Goal: Task Accomplishment & Management: Manage account settings

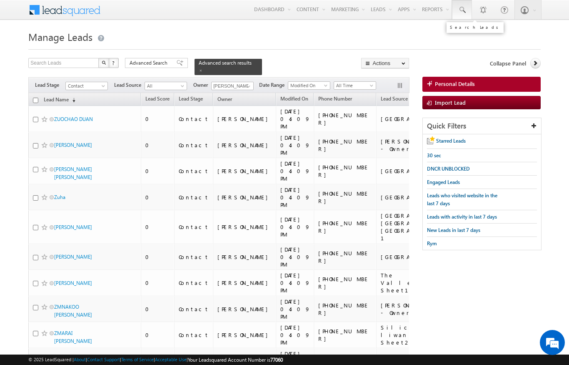
click at [463, 9] on span at bounding box center [462, 10] width 8 height 8
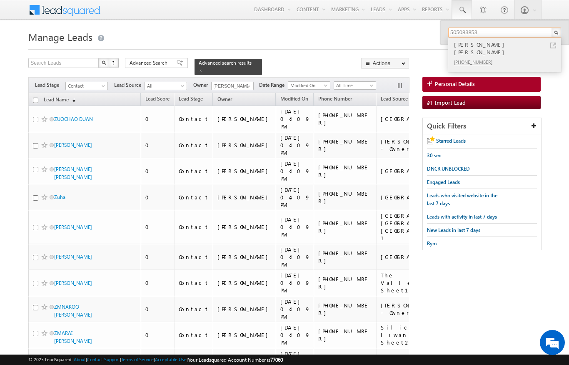
type input "505083853"
click at [558, 43] on div "WALID HISHAM ZAGHLOUL" at bounding box center [509, 48] width 112 height 17
click at [515, 46] on div "WALID HISHAM ZAGHLOUL" at bounding box center [509, 48] width 112 height 17
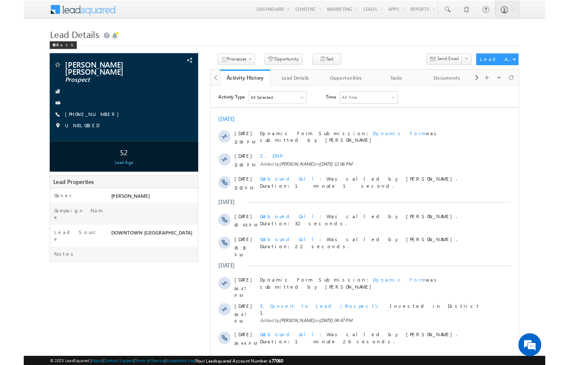
scroll to position [33, 0]
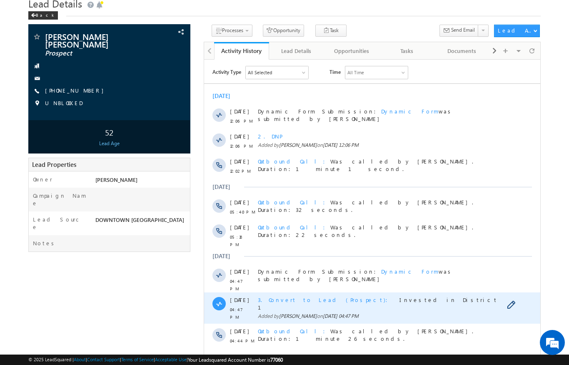
click at [293, 295] on span "3. Convert to Lead (Prospect)" at bounding box center [325, 298] width 135 height 7
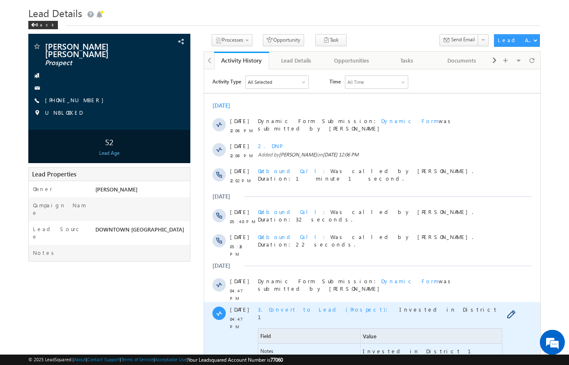
scroll to position [0, 0]
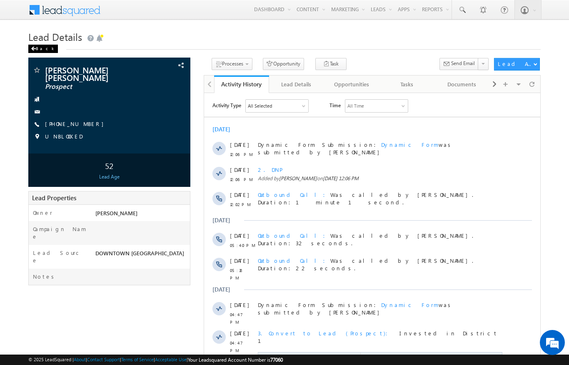
click at [33, 50] on span at bounding box center [33, 49] width 5 height 4
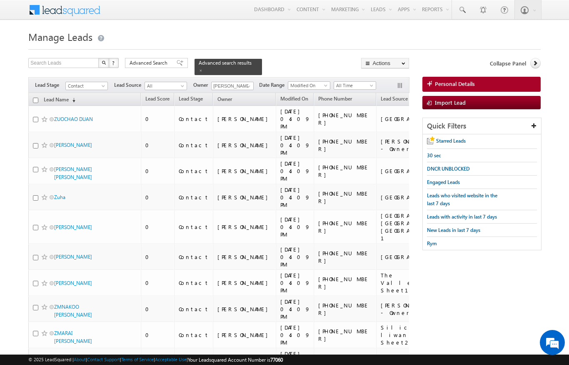
click at [31, 93] on th "Lead Name (sorted descending)" at bounding box center [84, 99] width 113 height 13
click at [35, 98] on input "checkbox" at bounding box center [35, 100] width 5 height 5
checkbox input "true"
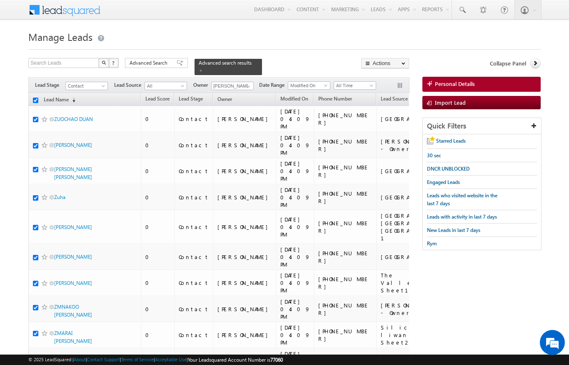
checkbox input "true"
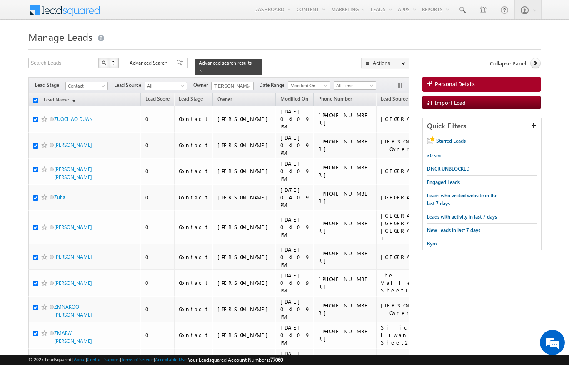
checkbox input "true"
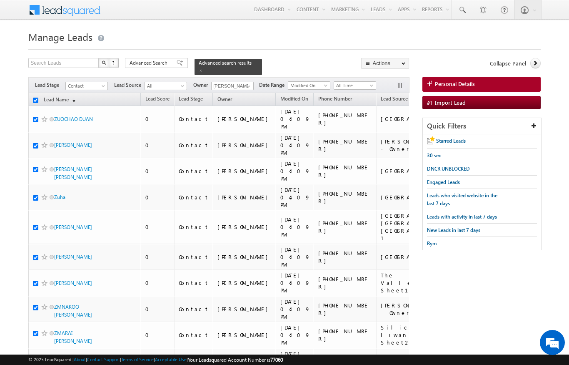
checkbox input "true"
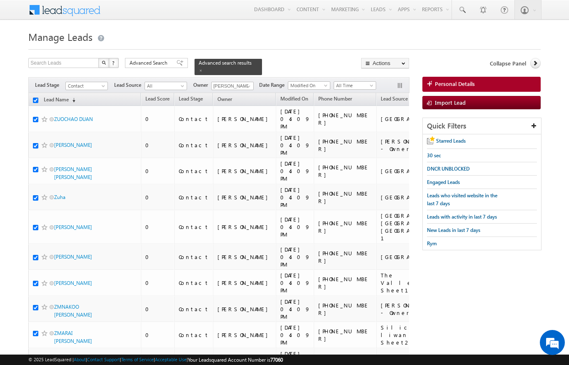
checkbox input "true"
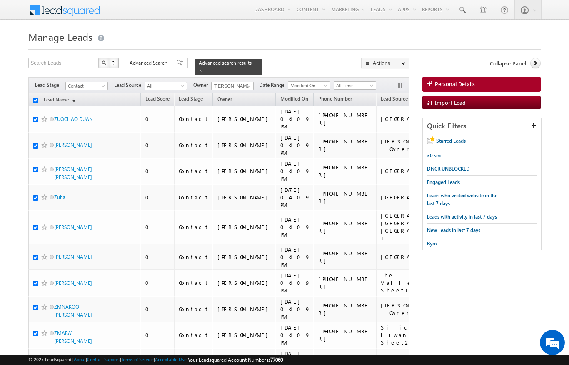
checkbox input "true"
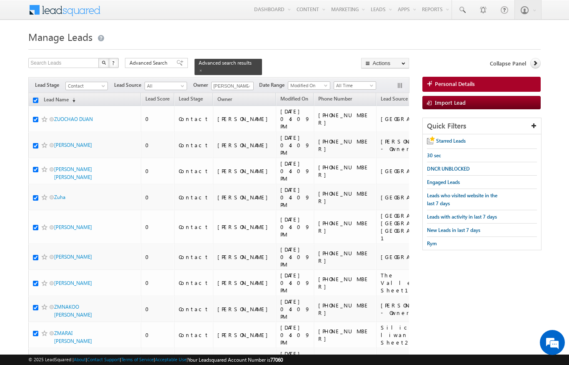
checkbox input "true"
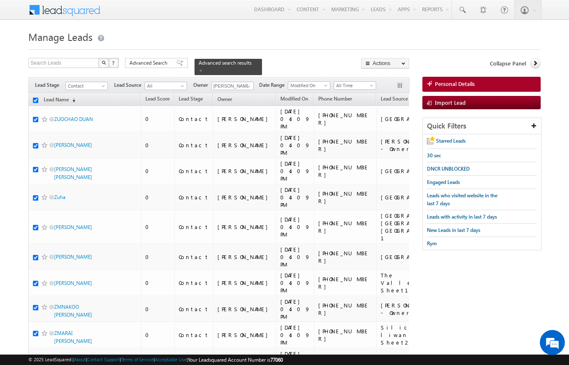
checkbox input "true"
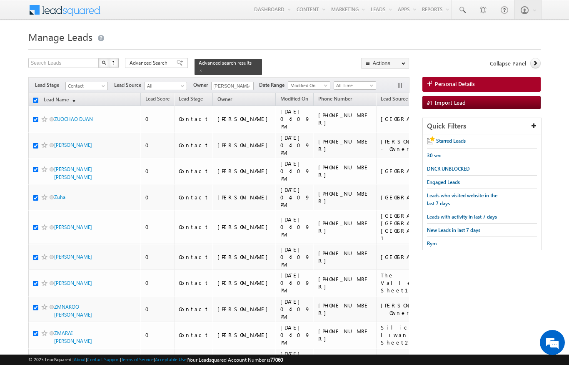
checkbox input "true"
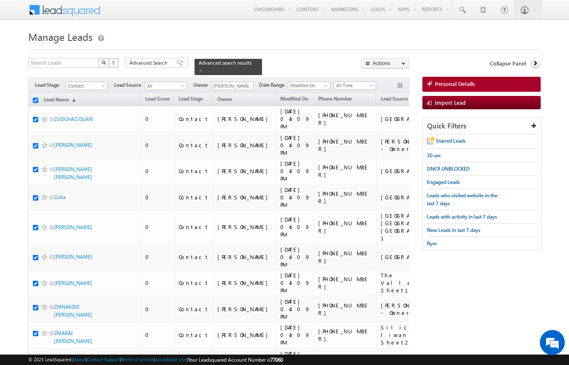
checkbox input "true"
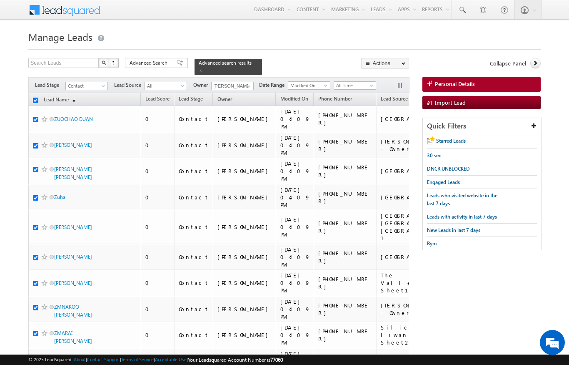
checkbox input "true"
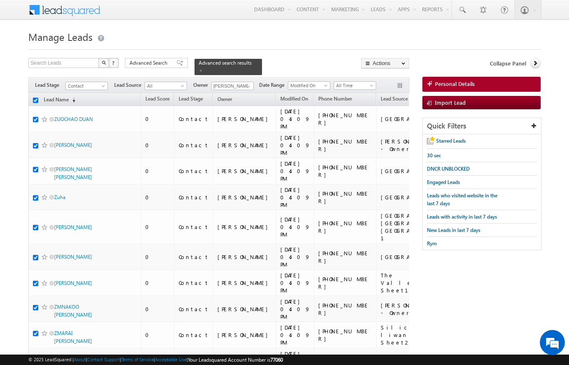
checkbox input "true"
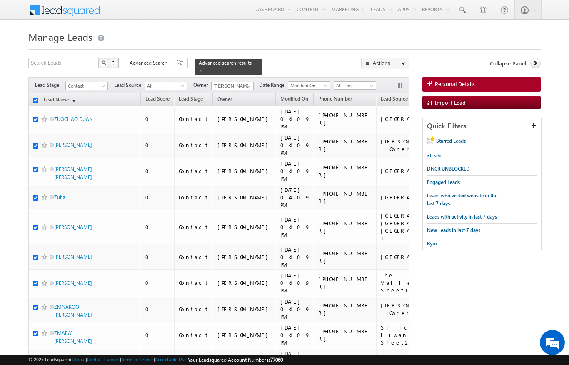
checkbox input "true"
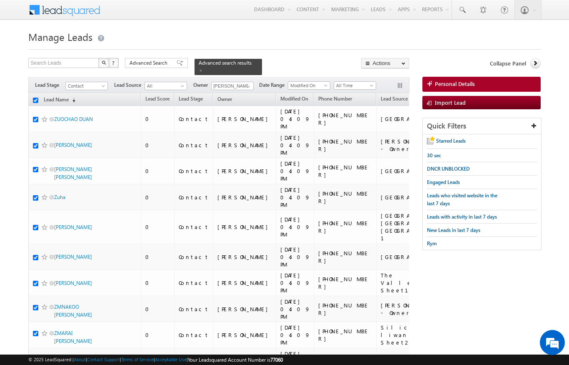
checkbox input "true"
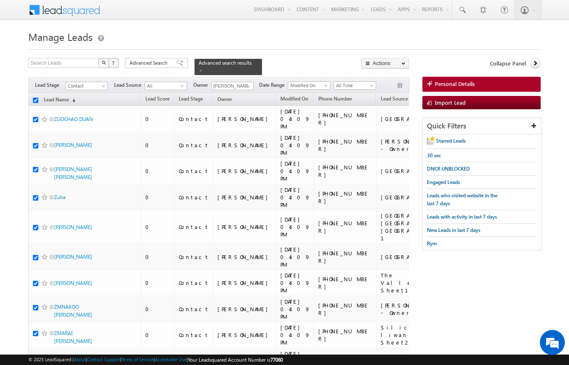
checkbox input "true"
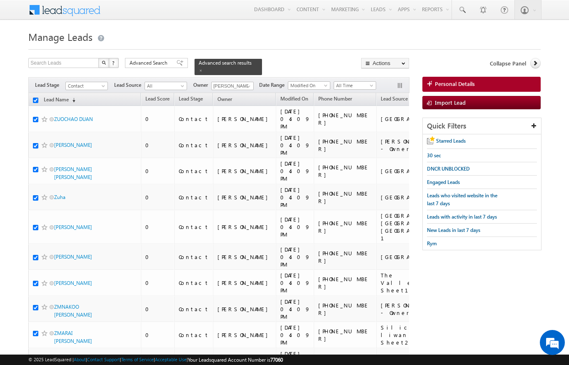
checkbox input "true"
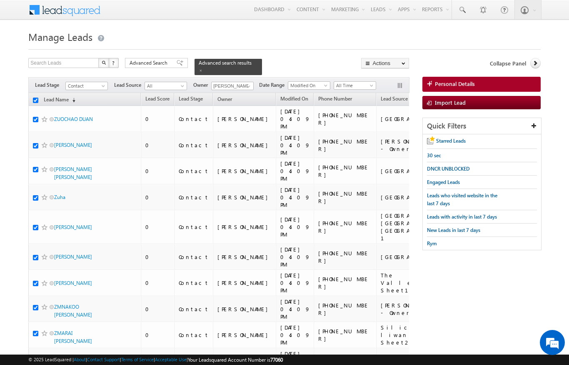
checkbox input "true"
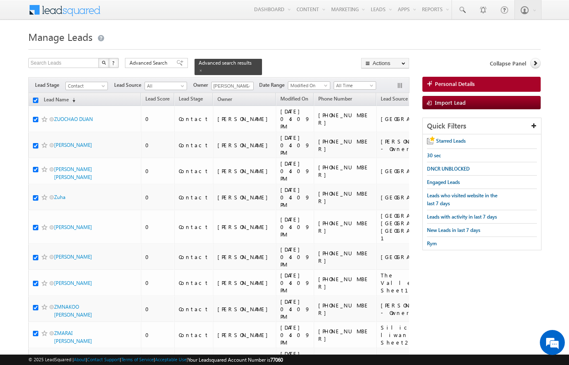
checkbox input "true"
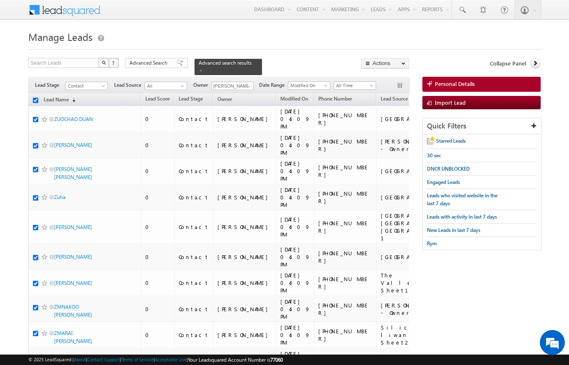
checkbox input "true"
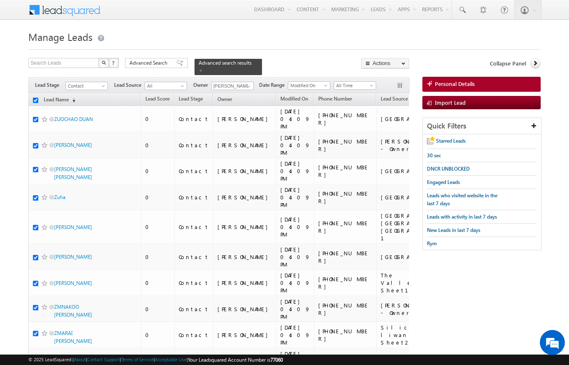
checkbox input "true"
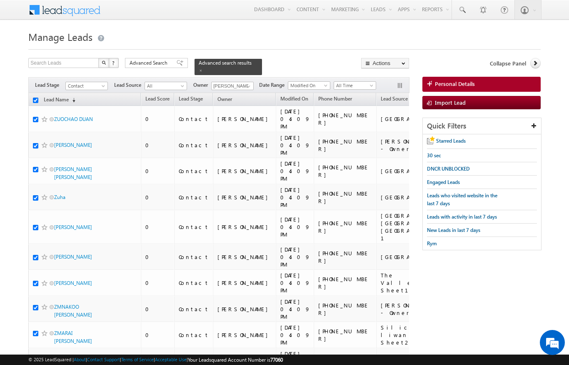
checkbox input "true"
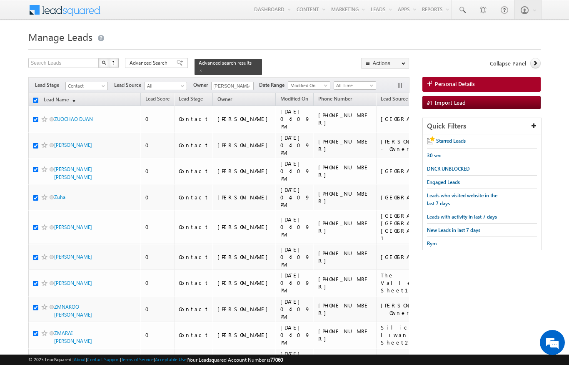
checkbox input "true"
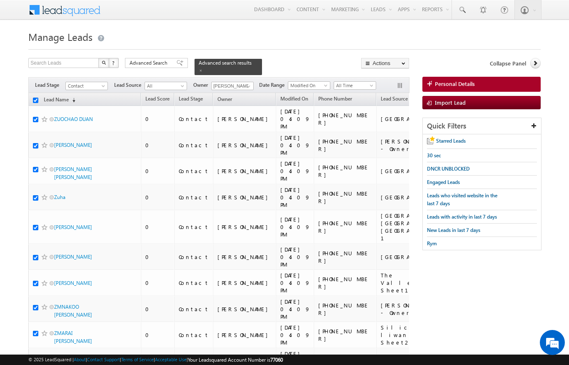
checkbox input "true"
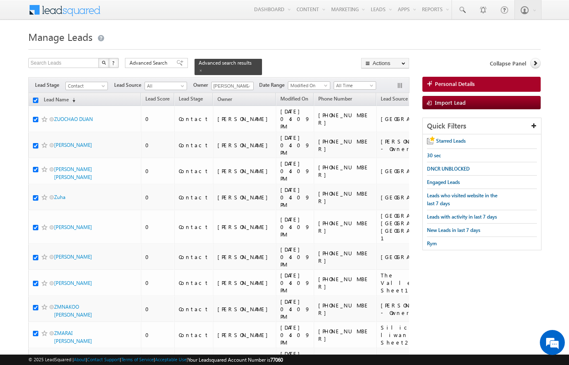
checkbox input "true"
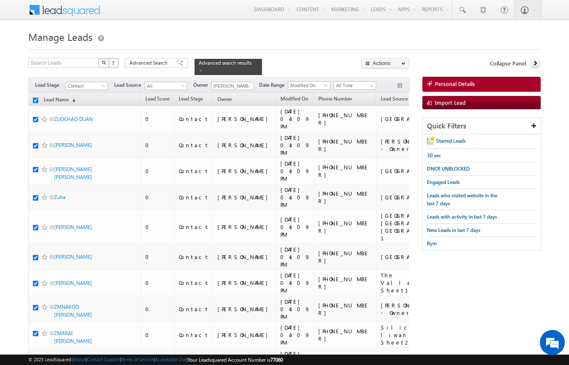
checkbox input "true"
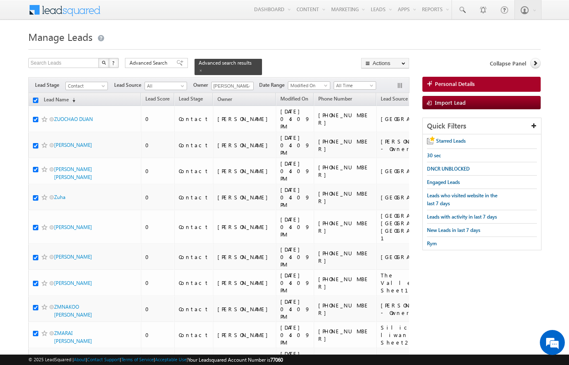
checkbox input "true"
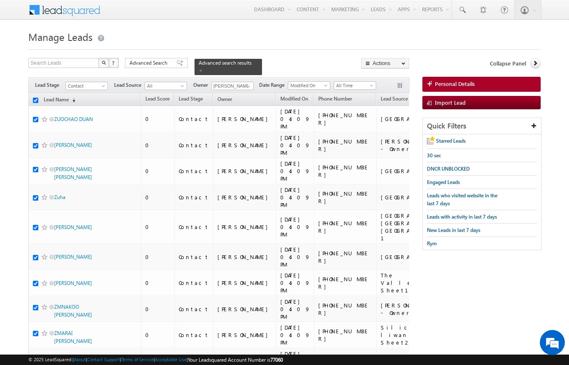
checkbox input "true"
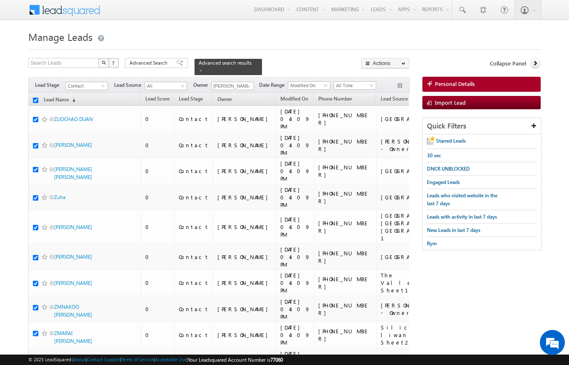
checkbox input "true"
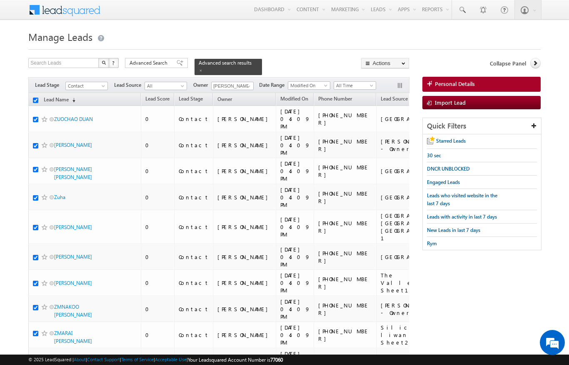
checkbox input "true"
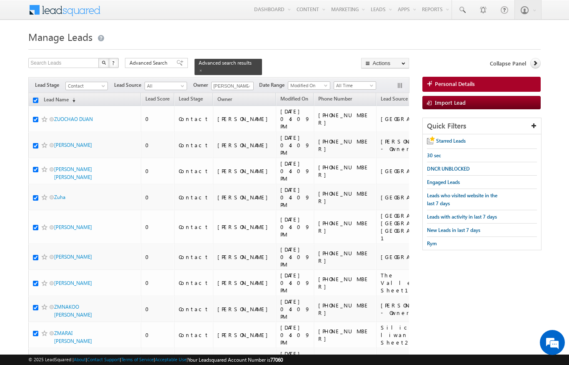
checkbox input "true"
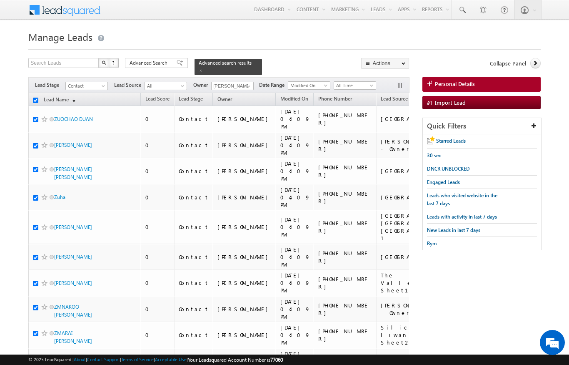
checkbox input "true"
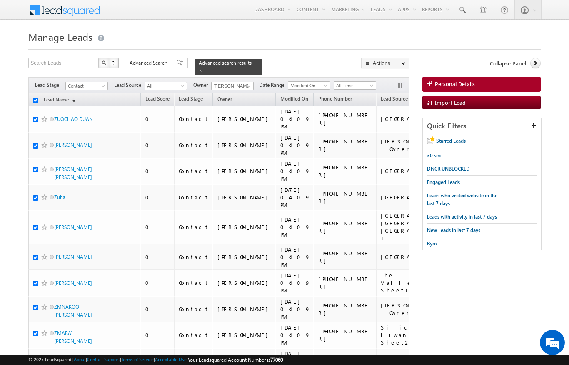
checkbox input "true"
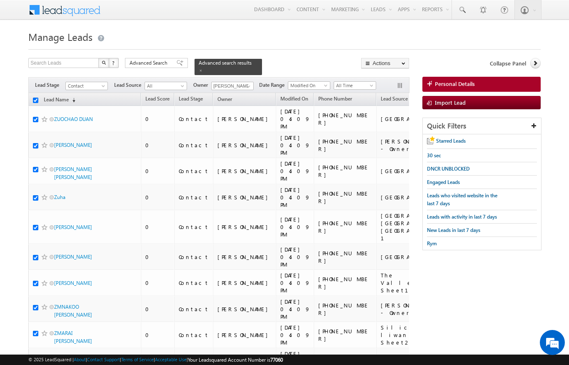
checkbox input "true"
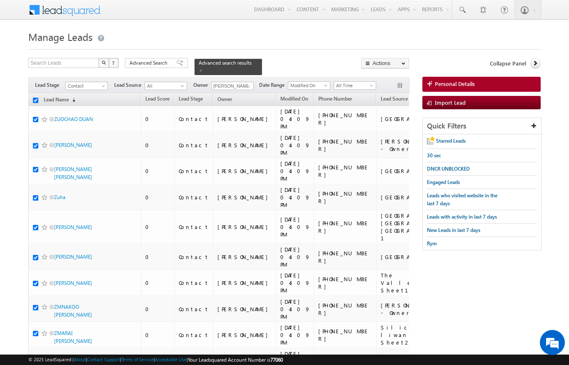
checkbox input "true"
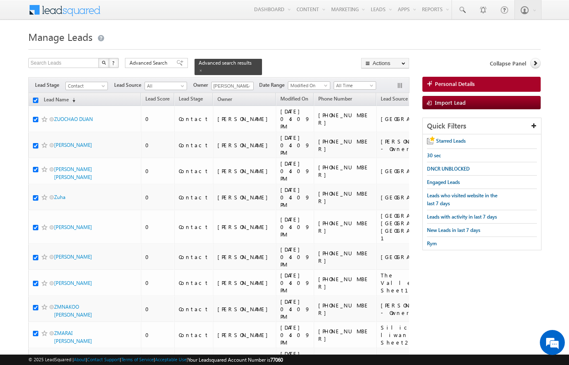
checkbox input "true"
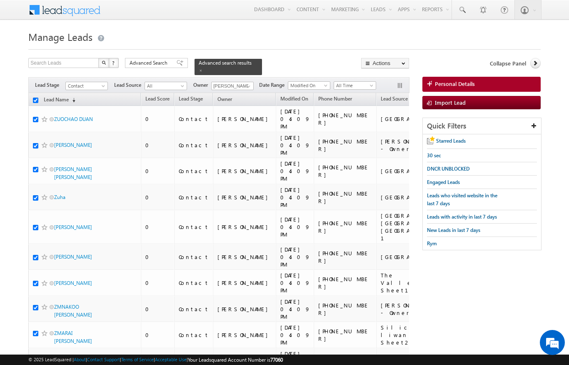
checkbox input "true"
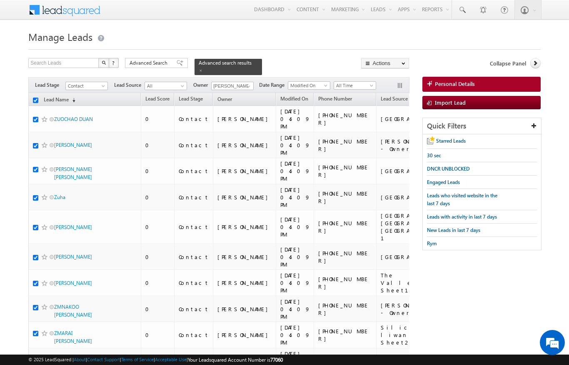
checkbox input "true"
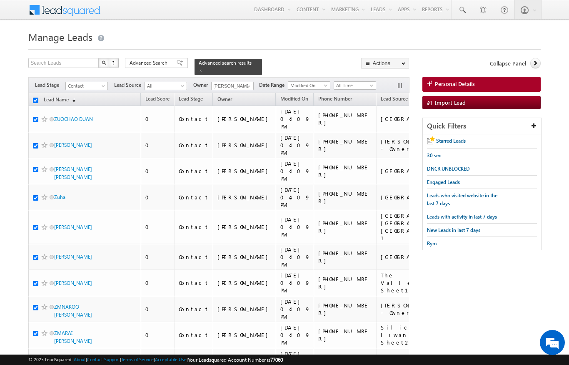
checkbox input "true"
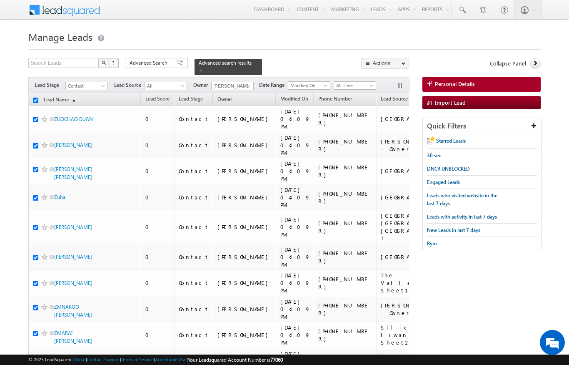
checkbox input "true"
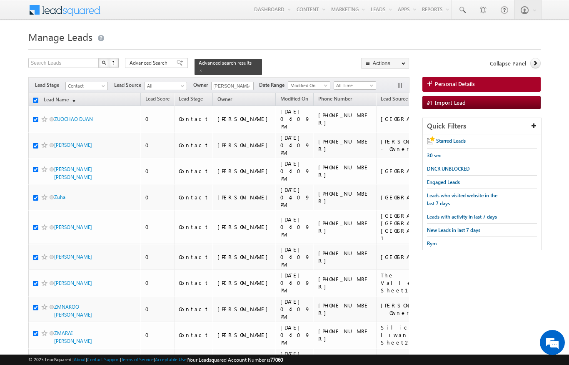
checkbox input "true"
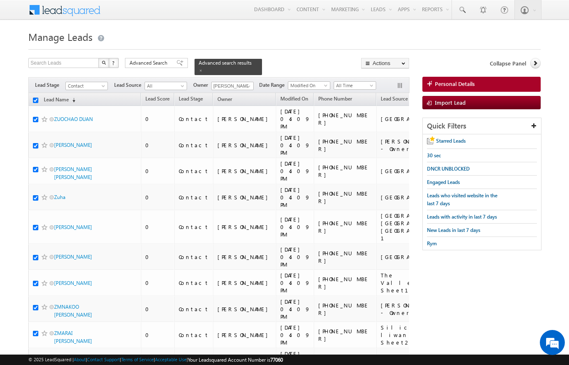
checkbox input "true"
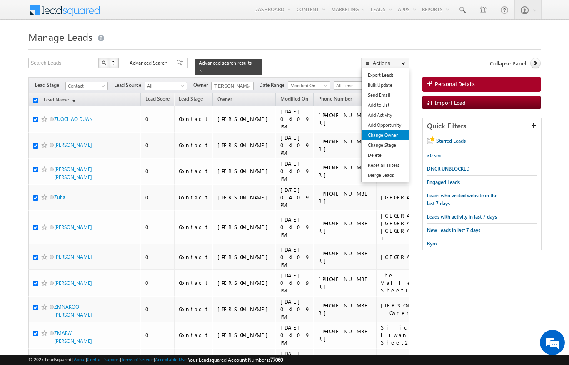
click at [396, 134] on link "Change Owner" at bounding box center [385, 135] width 47 height 10
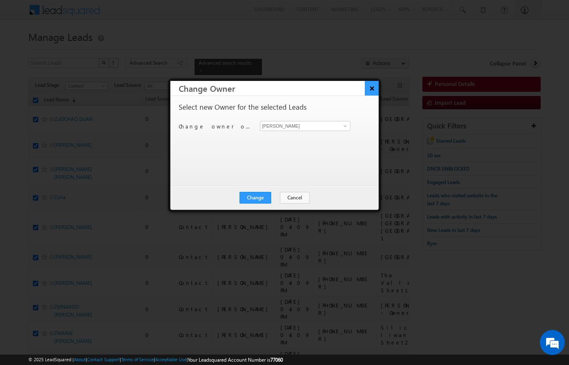
click at [375, 85] on button "×" at bounding box center [372, 88] width 14 height 15
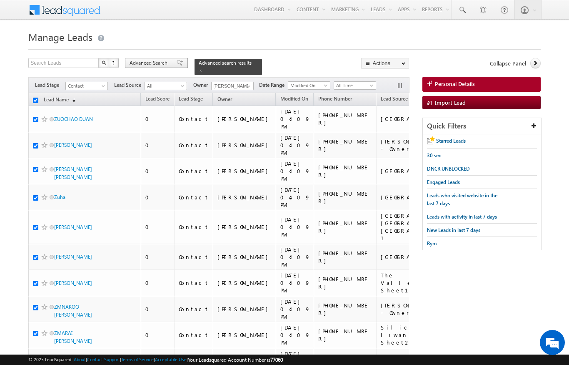
click at [155, 62] on span "Advanced Search" at bounding box center [150, 63] width 40 height 8
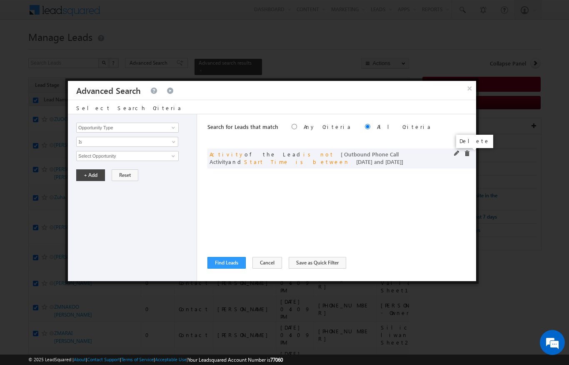
click at [464, 155] on span at bounding box center [467, 153] width 6 height 6
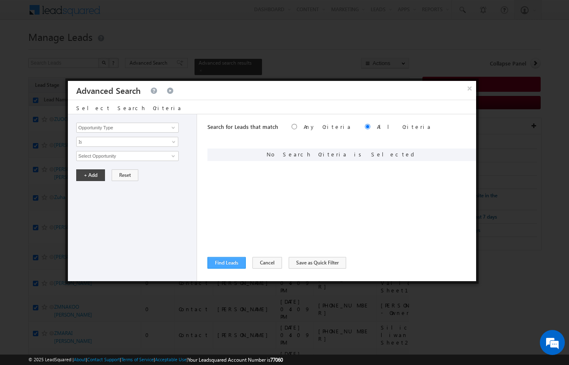
click at [219, 265] on button "Find Leads" at bounding box center [227, 263] width 38 height 12
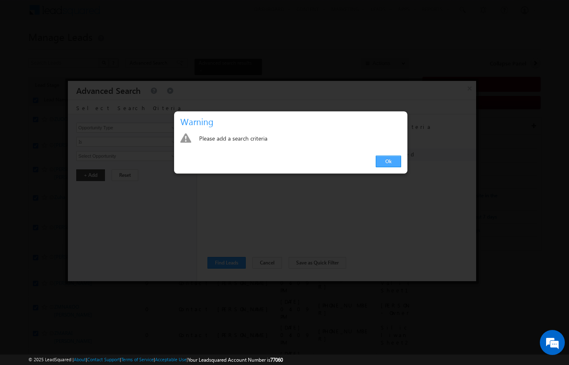
click at [385, 164] on link "Ok" at bounding box center [388, 161] width 25 height 12
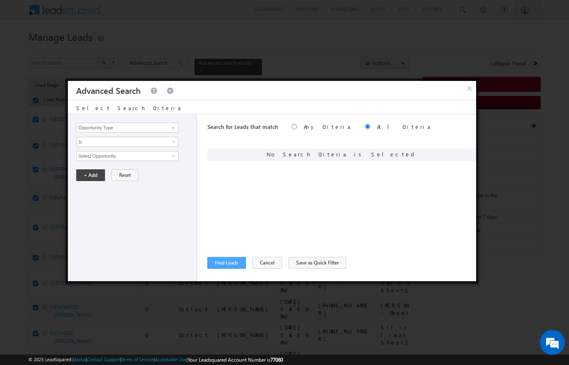
click at [226, 267] on button "Find Leads" at bounding box center [227, 263] width 38 height 12
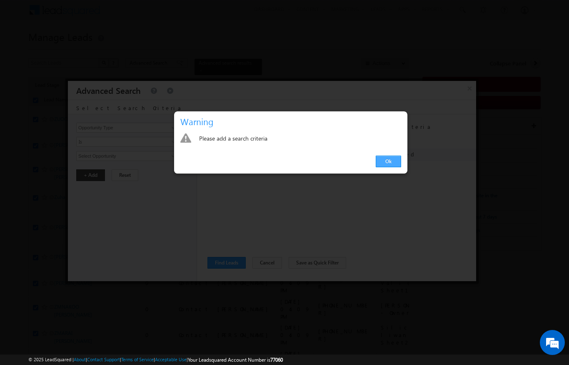
click at [390, 166] on link "Ok" at bounding box center [388, 161] width 25 height 12
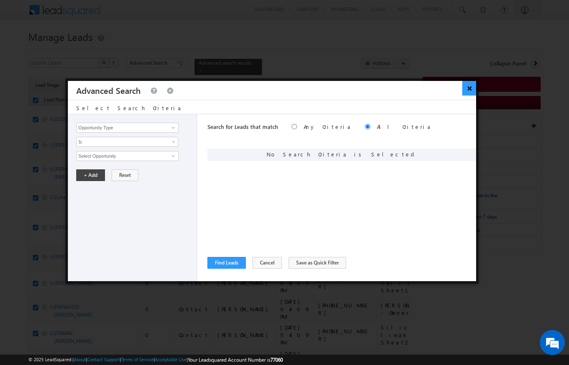
click at [471, 85] on button "×" at bounding box center [470, 88] width 14 height 15
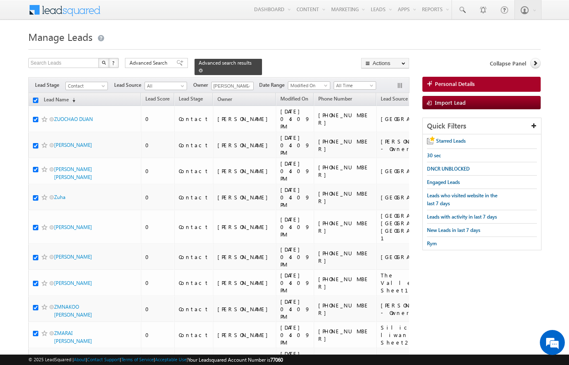
click at [203, 67] on link at bounding box center [201, 70] width 4 height 7
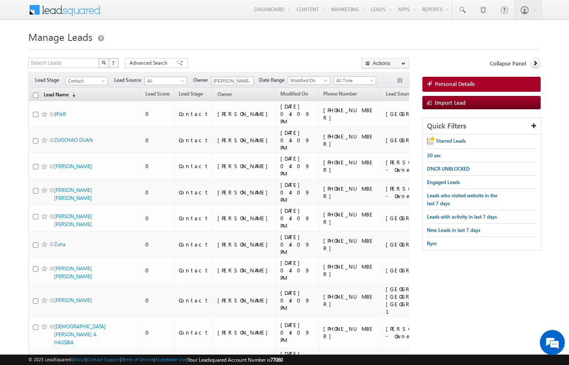
click at [65, 93] on link "Lead Name (sorted descending)" at bounding box center [60, 95] width 40 height 11
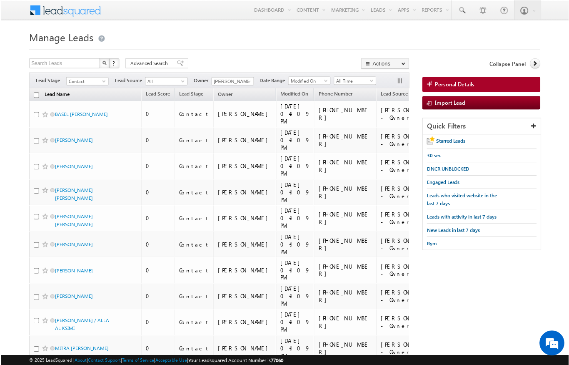
scroll to position [1, 0]
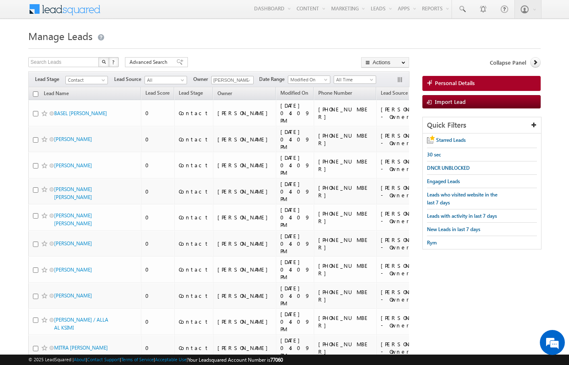
click at [35, 96] on input "checkbox" at bounding box center [35, 93] width 5 height 5
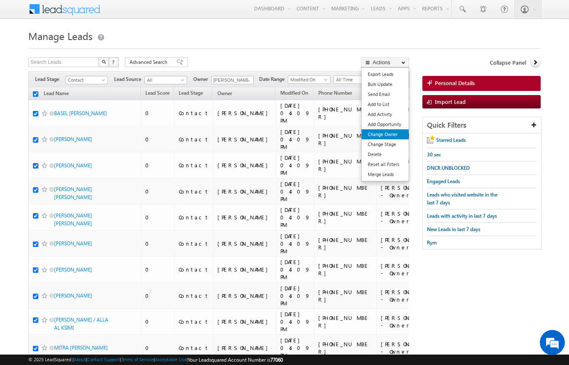
click at [394, 137] on link "Change Owner" at bounding box center [385, 134] width 47 height 10
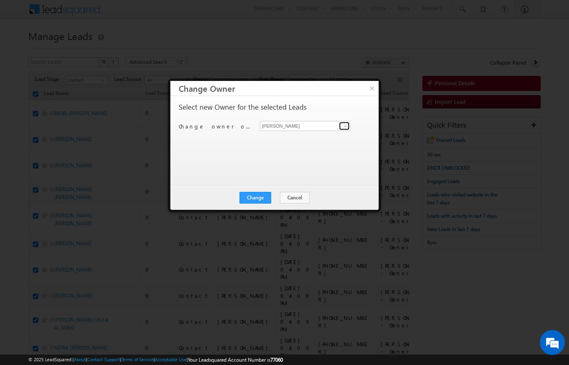
click at [345, 126] on span at bounding box center [345, 126] width 7 height 7
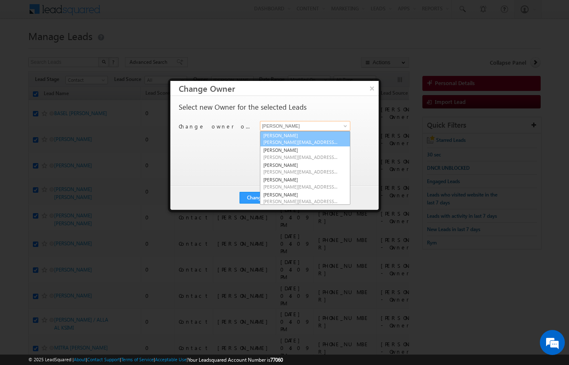
click at [292, 141] on span "[PERSON_NAME][EMAIL_ADDRESS][DOMAIN_NAME]" at bounding box center [300, 142] width 75 height 6
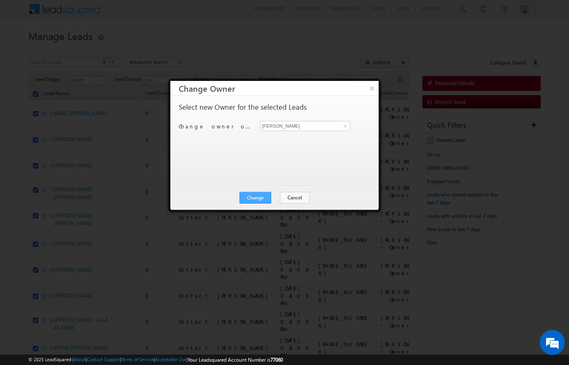
click at [256, 195] on button "Change" at bounding box center [256, 198] width 32 height 12
click at [285, 197] on button "Close" at bounding box center [276, 198] width 27 height 12
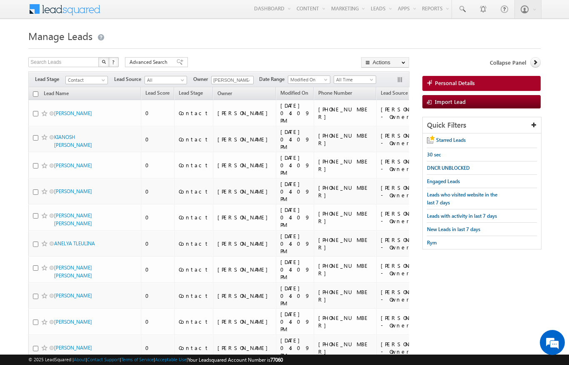
click at [33, 94] on input "checkbox" at bounding box center [35, 93] width 5 height 5
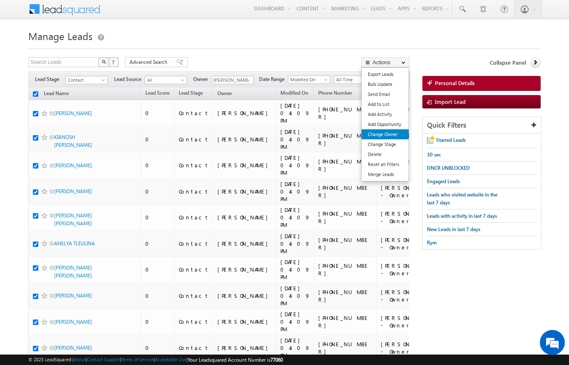
click at [395, 135] on link "Change Owner" at bounding box center [385, 134] width 47 height 10
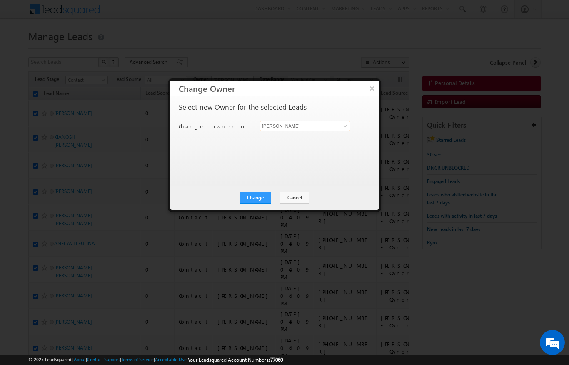
click at [309, 130] on input "[PERSON_NAME]" at bounding box center [305, 126] width 90 height 10
click at [318, 122] on input "[PERSON_NAME]" at bounding box center [305, 126] width 90 height 10
click at [347, 125] on span at bounding box center [345, 126] width 7 height 7
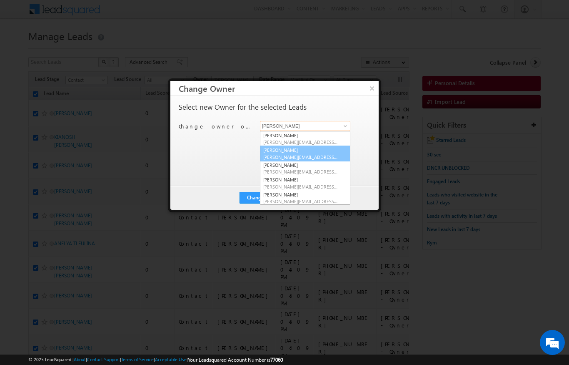
click at [297, 152] on link "[PERSON_NAME] [PERSON_NAME][EMAIL_ADDRESS][PERSON_NAME][DOMAIN_NAME]" at bounding box center [305, 153] width 90 height 16
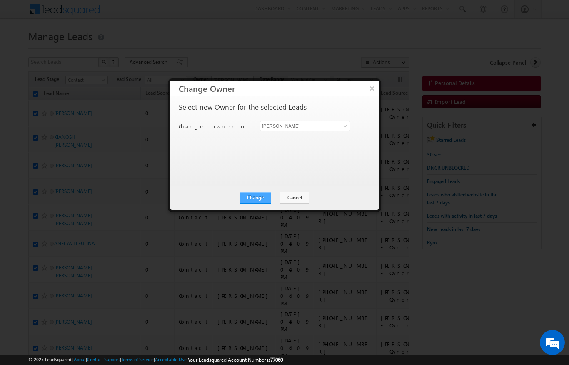
click at [259, 198] on button "Change" at bounding box center [256, 198] width 32 height 12
click at [280, 198] on button "Close" at bounding box center [276, 198] width 27 height 12
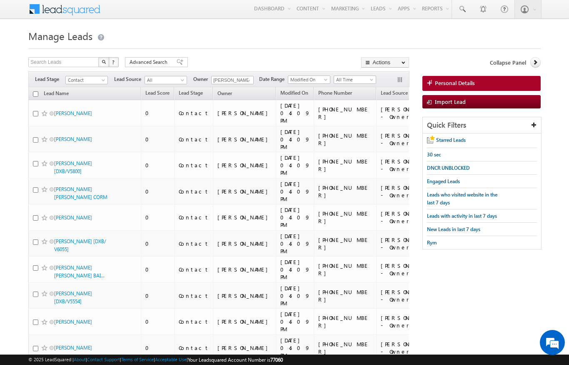
click at [36, 92] on input "checkbox" at bounding box center [35, 93] width 5 height 5
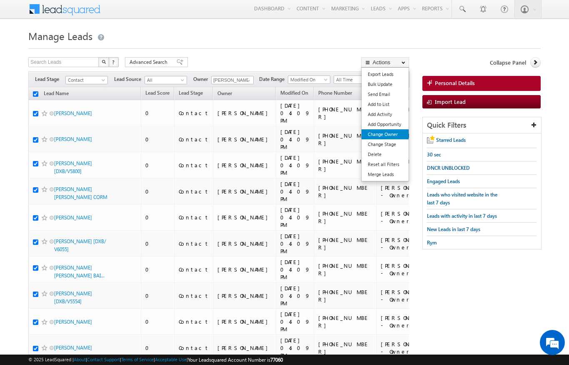
click at [400, 136] on link "Change Owner" at bounding box center [385, 134] width 47 height 10
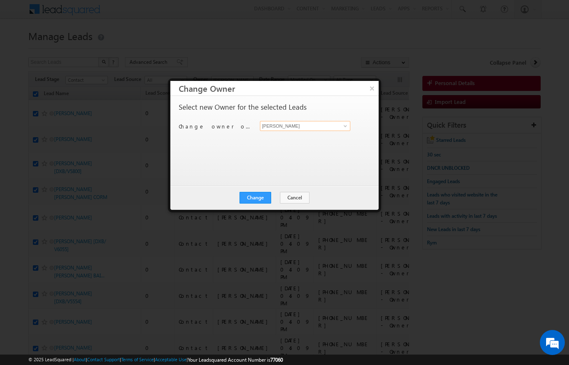
click at [316, 121] on input "[PERSON_NAME]" at bounding box center [305, 126] width 90 height 10
click at [345, 124] on span at bounding box center [345, 126] width 7 height 7
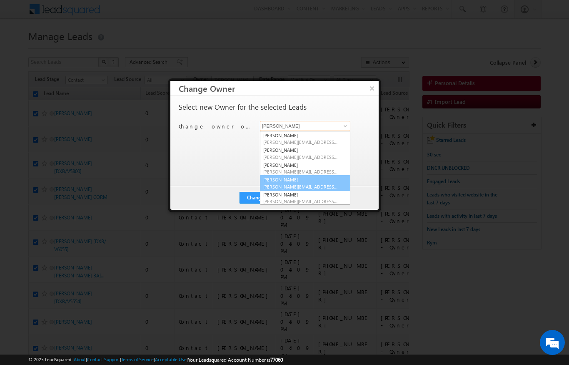
click at [295, 183] on span "[PERSON_NAME][EMAIL_ADDRESS][DOMAIN_NAME]" at bounding box center [300, 186] width 75 height 6
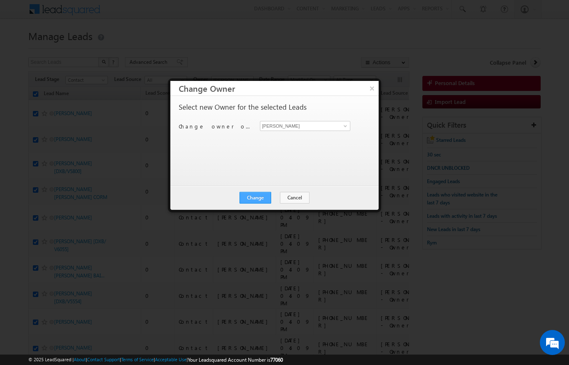
click at [261, 202] on button "Change" at bounding box center [256, 198] width 32 height 12
click at [283, 203] on button "Close" at bounding box center [276, 198] width 27 height 12
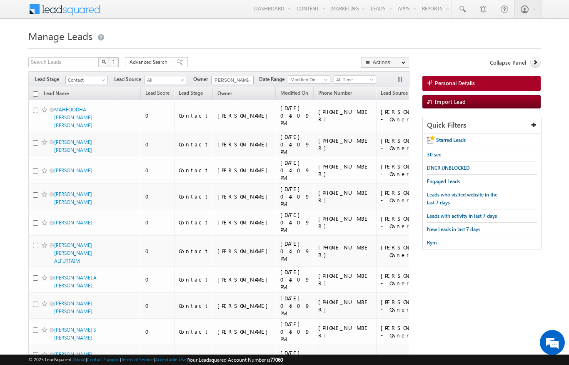
click at [34, 94] on input "checkbox" at bounding box center [35, 93] width 5 height 5
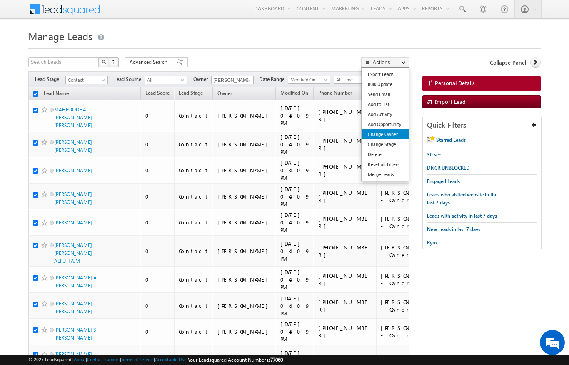
click at [396, 136] on link "Change Owner" at bounding box center [385, 134] width 47 height 10
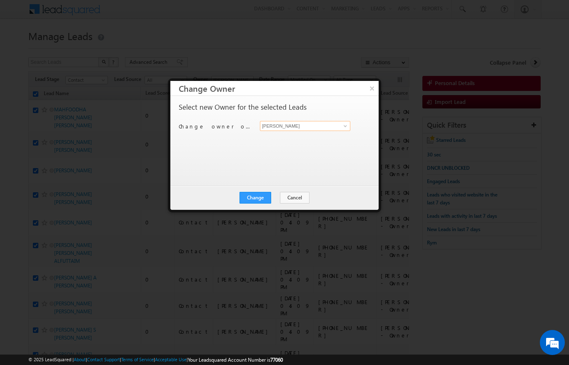
click at [338, 123] on input "[PERSON_NAME]" at bounding box center [305, 126] width 90 height 10
click at [345, 124] on span at bounding box center [345, 126] width 7 height 7
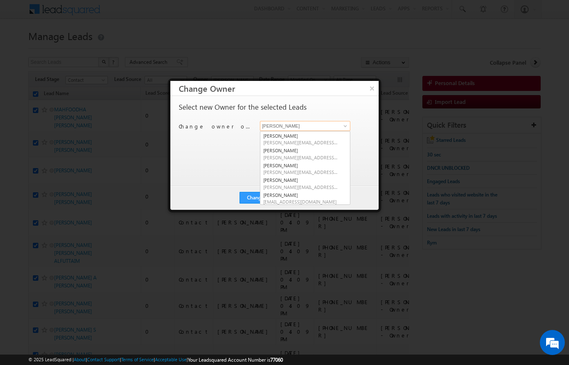
scroll to position [35, 0]
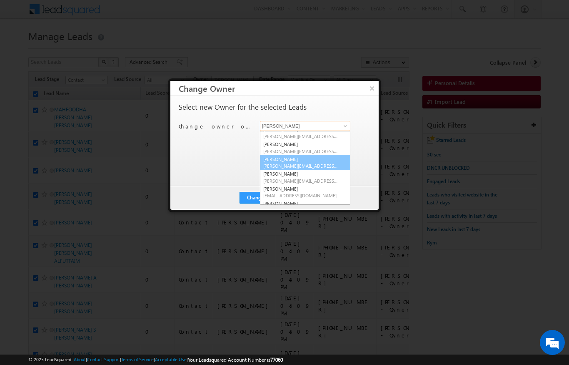
click at [317, 160] on link "[PERSON_NAME] [PERSON_NAME][EMAIL_ADDRESS][PERSON_NAME][DOMAIN_NAME]" at bounding box center [305, 163] width 90 height 16
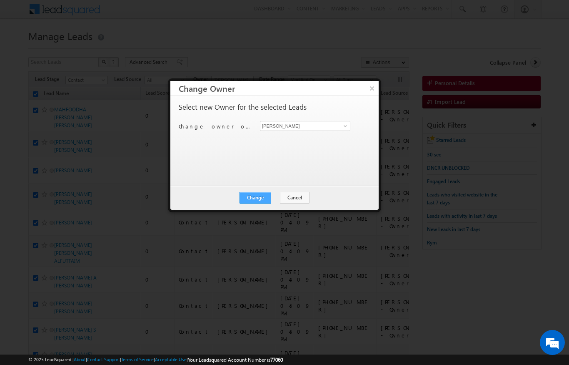
click at [257, 202] on button "Change" at bounding box center [256, 198] width 32 height 12
click at [279, 197] on button "Close" at bounding box center [276, 198] width 27 height 12
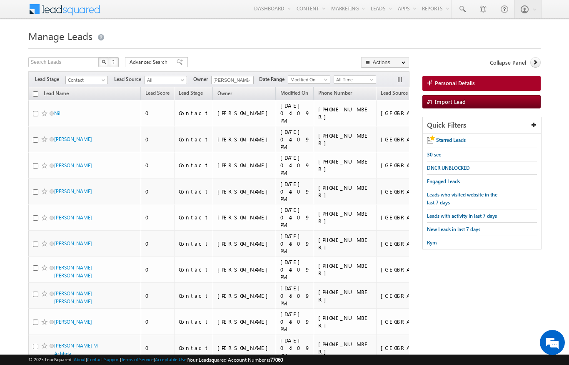
click at [34, 93] on input "checkbox" at bounding box center [35, 93] width 5 height 5
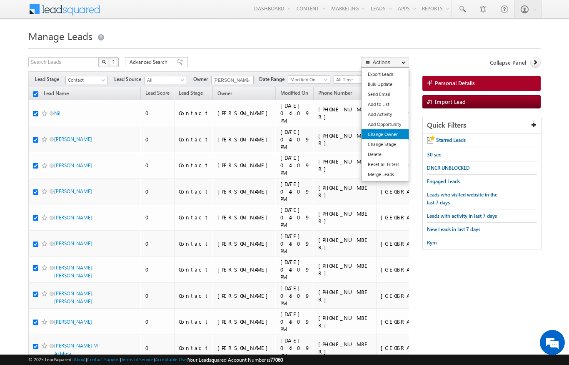
click at [386, 138] on link "Change Owner" at bounding box center [385, 134] width 47 height 10
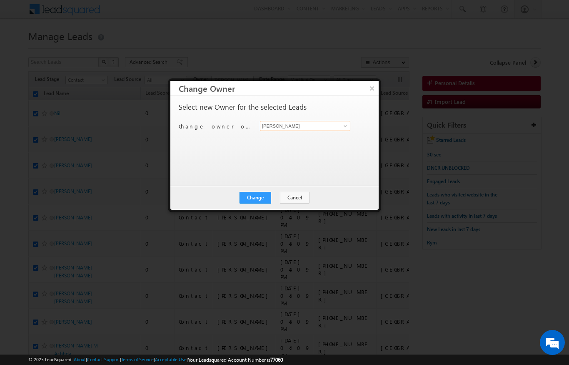
click at [338, 130] on input "[PERSON_NAME]" at bounding box center [305, 126] width 90 height 10
click at [343, 130] on link at bounding box center [344, 126] width 10 height 8
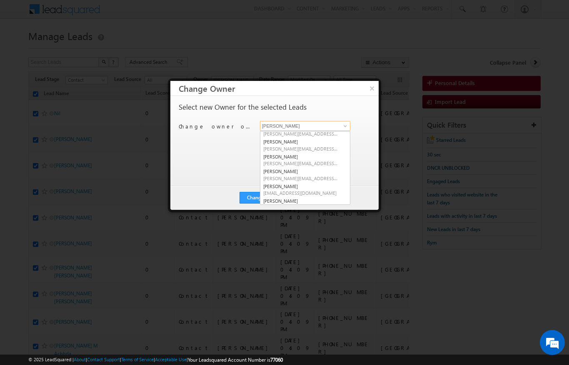
scroll to position [35, 0]
click at [313, 175] on link "[PERSON_NAME] Verhani [PERSON_NAME][EMAIL_ADDRESS][DOMAIN_NAME]" at bounding box center [305, 178] width 90 height 16
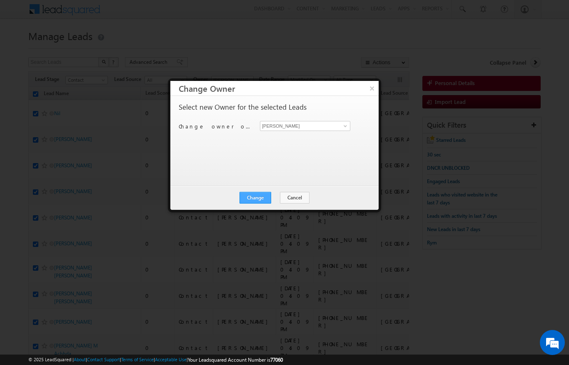
click at [258, 198] on button "Change" at bounding box center [256, 198] width 32 height 12
click at [286, 195] on button "Close" at bounding box center [276, 198] width 27 height 12
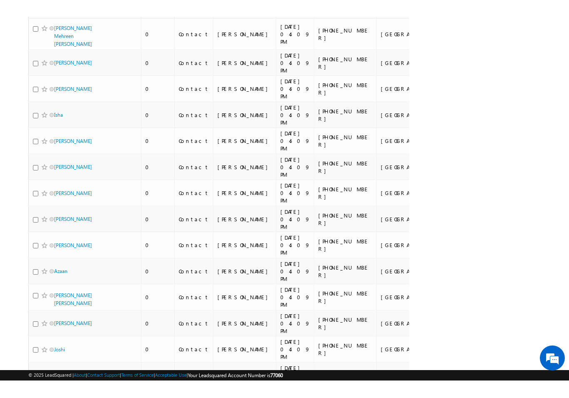
scroll to position [3617, 0]
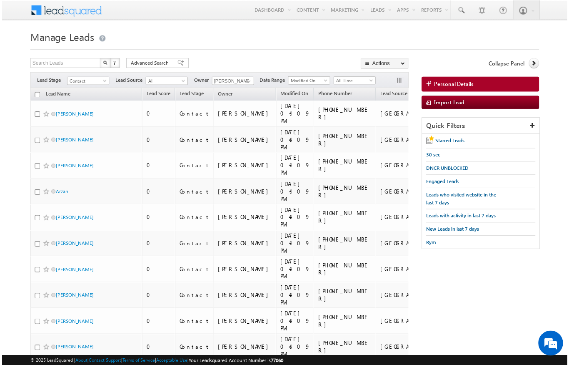
scroll to position [3, 0]
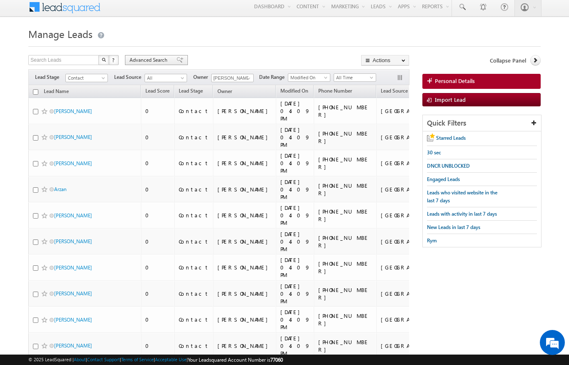
click at [150, 57] on span "Advanced Search" at bounding box center [150, 60] width 40 height 8
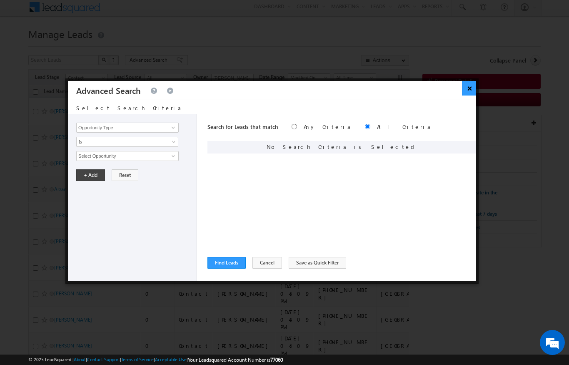
click at [472, 84] on button "×" at bounding box center [470, 88] width 14 height 15
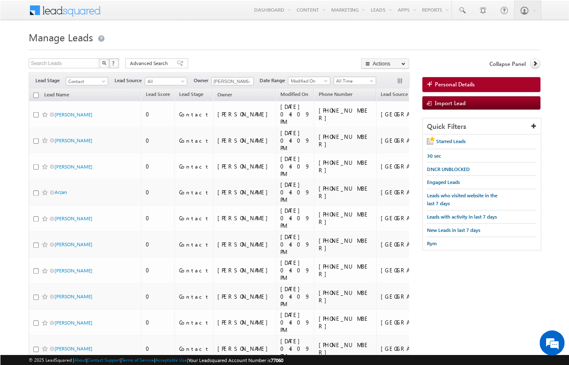
scroll to position [0, 0]
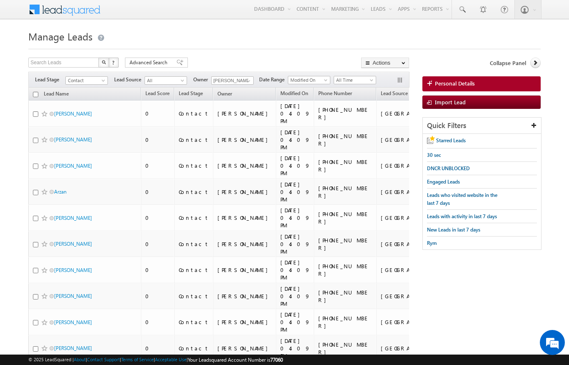
click at [33, 95] on input "checkbox" at bounding box center [35, 94] width 5 height 5
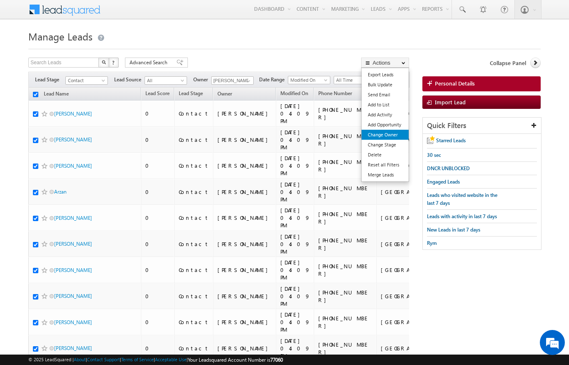
click at [390, 140] on link "Change Owner" at bounding box center [385, 135] width 47 height 10
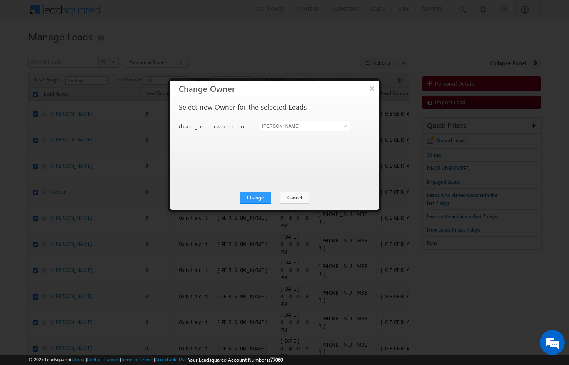
click at [358, 133] on div "Change owner of 200 leads to [PERSON_NAME] [PERSON_NAME]" at bounding box center [274, 127] width 190 height 13
click at [349, 130] on link at bounding box center [344, 126] width 10 height 8
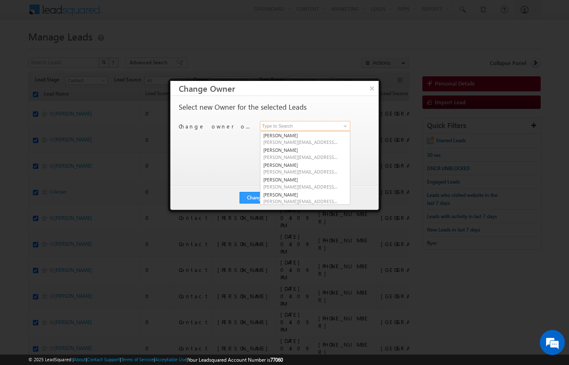
scroll to position [0, 0]
click at [318, 146] on link "[PERSON_NAME] [PERSON_NAME][EMAIL_ADDRESS][PERSON_NAME][DOMAIN_NAME]" at bounding box center [305, 153] width 90 height 16
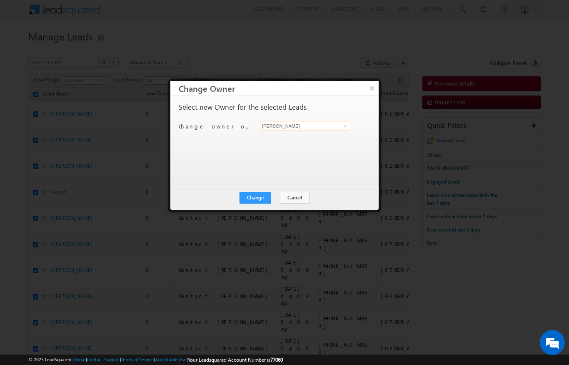
click at [344, 121] on input "[PERSON_NAME]" at bounding box center [305, 126] width 90 height 10
click at [348, 125] on span at bounding box center [345, 126] width 7 height 7
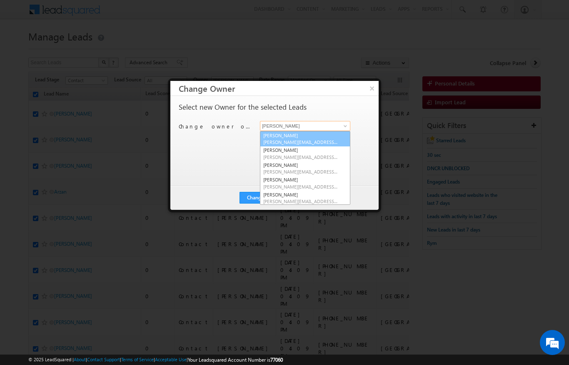
click at [314, 144] on span "[PERSON_NAME][EMAIL_ADDRESS][DOMAIN_NAME]" at bounding box center [300, 142] width 75 height 6
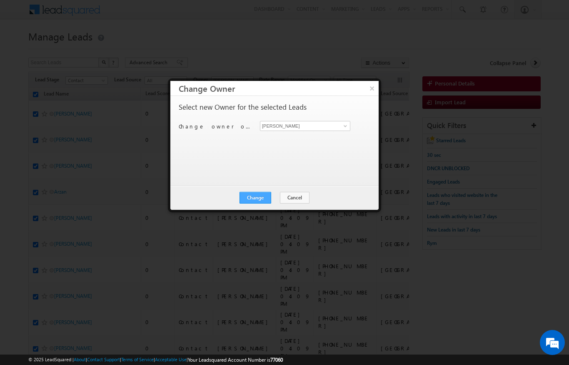
click at [267, 202] on button "Change" at bounding box center [256, 198] width 32 height 12
click at [283, 203] on button "Close" at bounding box center [276, 198] width 27 height 12
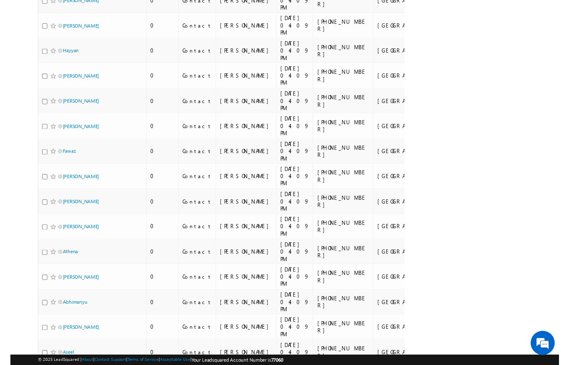
scroll to position [3658, 0]
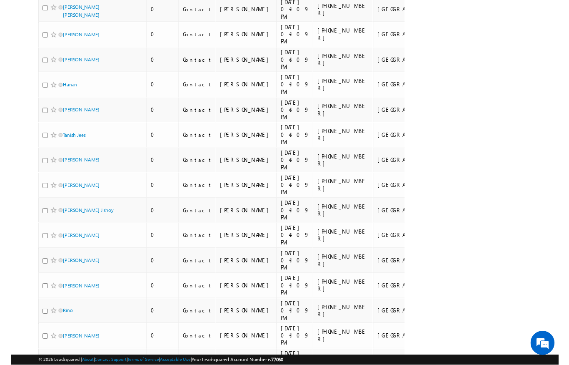
scroll to position [4891, 0]
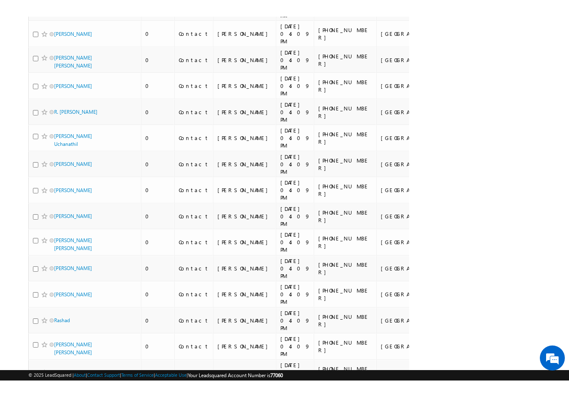
scroll to position [3667, 0]
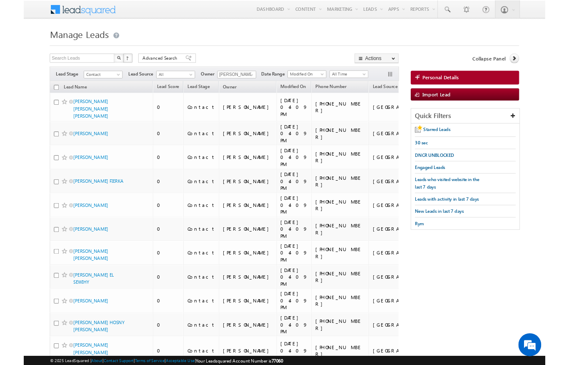
scroll to position [33, 0]
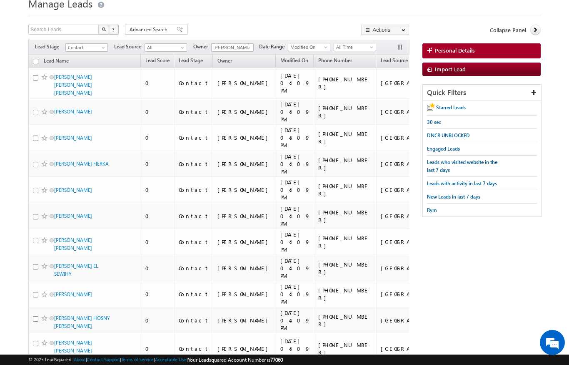
click at [33, 63] on input "checkbox" at bounding box center [35, 61] width 5 height 5
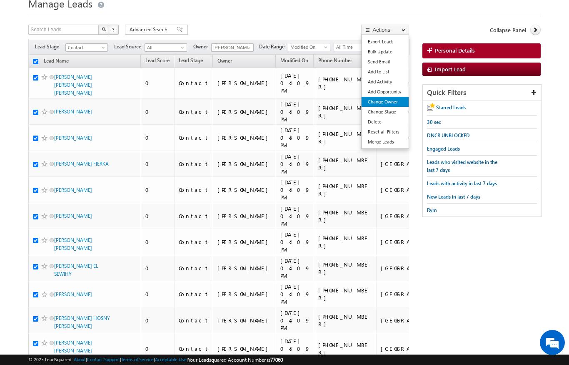
click at [390, 105] on link "Change Owner" at bounding box center [385, 102] width 47 height 10
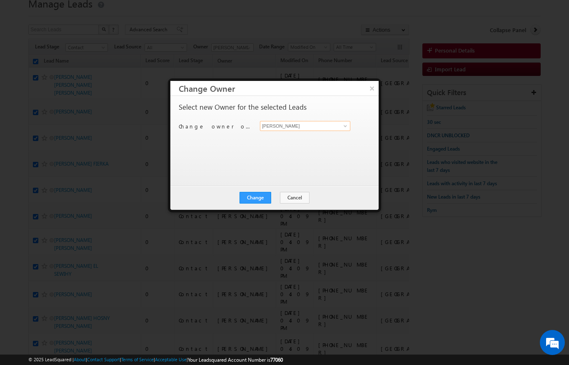
click at [339, 125] on input "[PERSON_NAME]" at bounding box center [305, 126] width 90 height 10
click at [342, 125] on link at bounding box center [344, 126] width 10 height 8
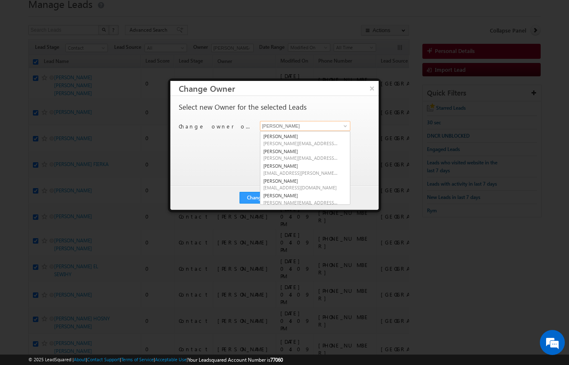
scroll to position [102, 0]
click at [313, 167] on link "[PERSON_NAME] [EMAIL_ADDRESS][PERSON_NAME][DOMAIN_NAME]" at bounding box center [305, 170] width 90 height 16
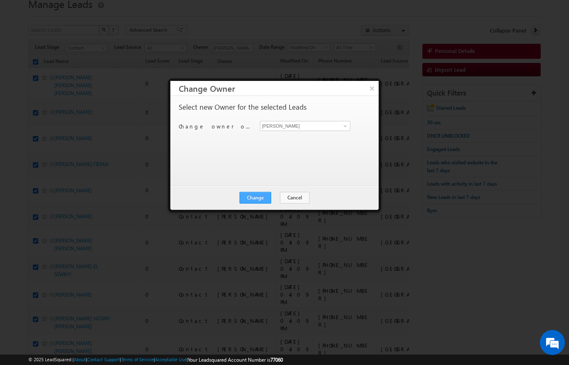
click at [260, 193] on button "Change" at bounding box center [256, 198] width 32 height 12
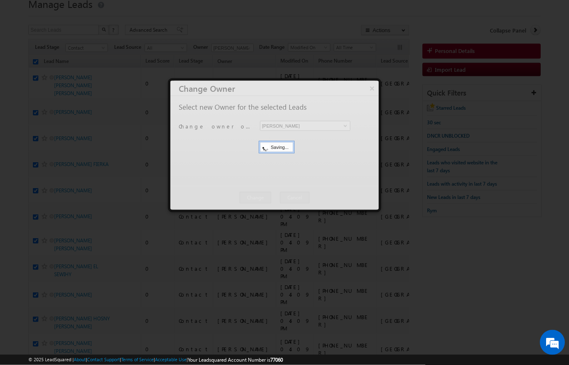
scroll to position [33, 0]
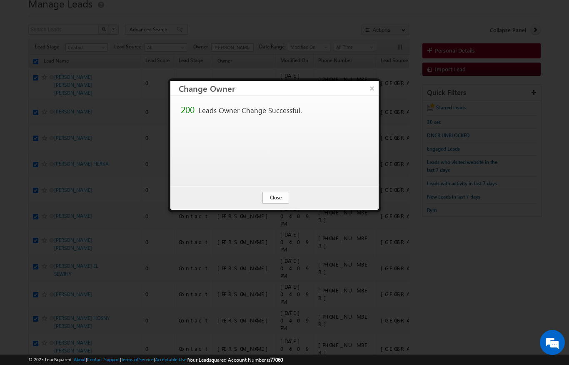
click at [280, 199] on button "Close" at bounding box center [276, 198] width 27 height 12
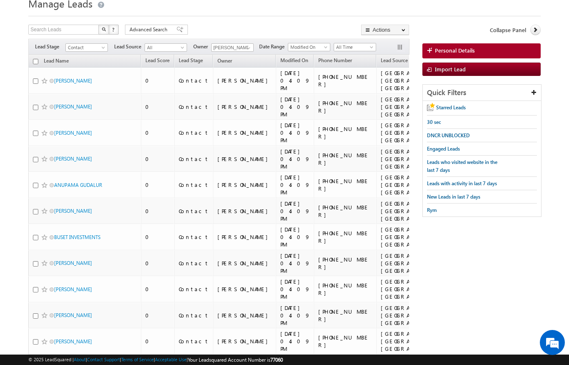
click at [35, 64] on input "checkbox" at bounding box center [35, 61] width 5 height 5
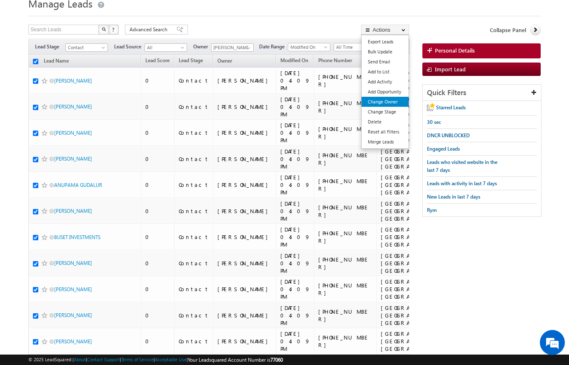
click at [388, 103] on link "Change Owner" at bounding box center [385, 102] width 47 height 10
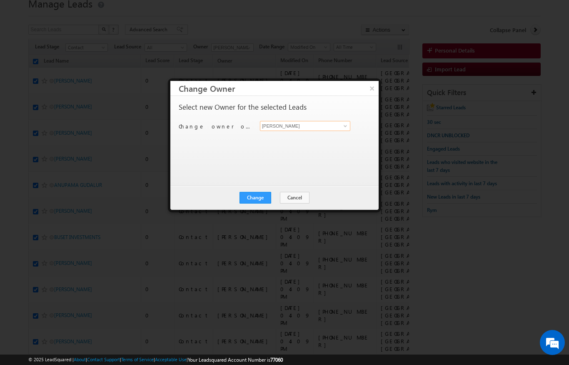
click at [323, 122] on input "[PERSON_NAME]" at bounding box center [305, 126] width 90 height 10
click at [345, 126] on span at bounding box center [345, 126] width 7 height 7
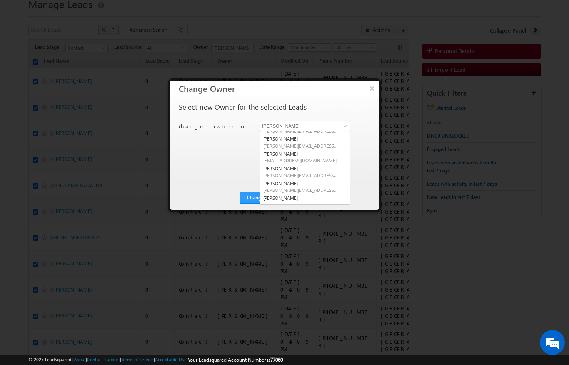
scroll to position [67, 0]
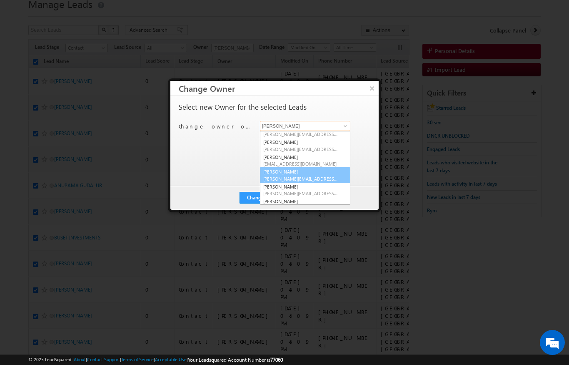
click at [318, 175] on span "[PERSON_NAME][EMAIL_ADDRESS][DOMAIN_NAME]" at bounding box center [300, 178] width 75 height 6
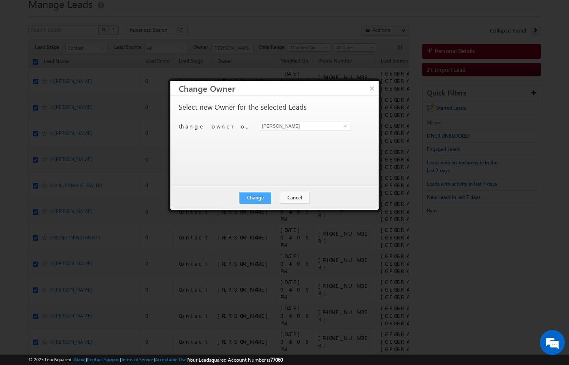
click at [264, 199] on button "Change" at bounding box center [256, 198] width 32 height 12
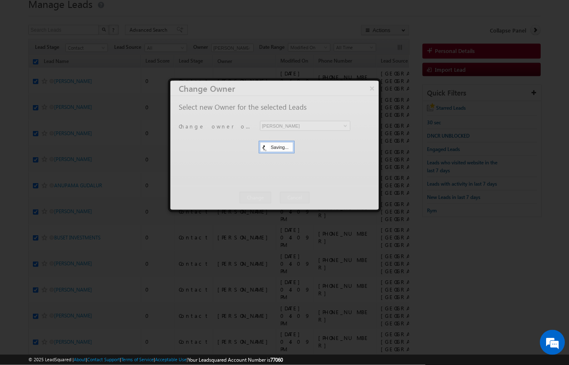
scroll to position [33, 0]
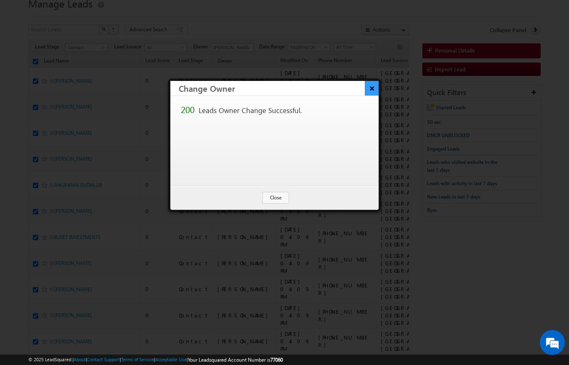
click at [373, 86] on button "×" at bounding box center [372, 88] width 14 height 15
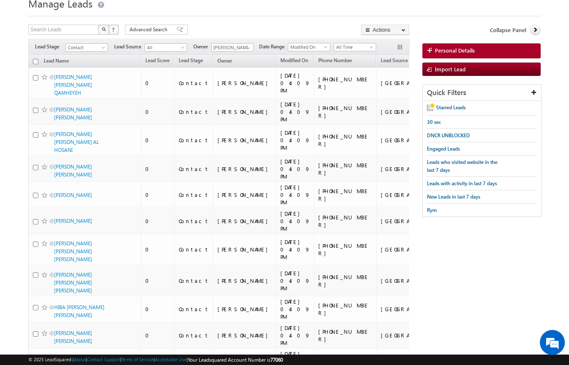
click at [38, 62] on input "checkbox" at bounding box center [35, 61] width 5 height 5
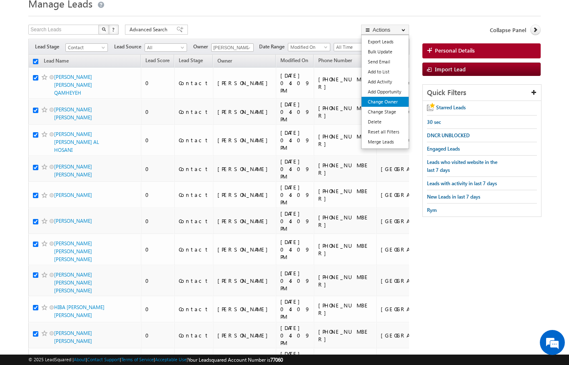
click at [393, 104] on link "Change Owner" at bounding box center [385, 102] width 47 height 10
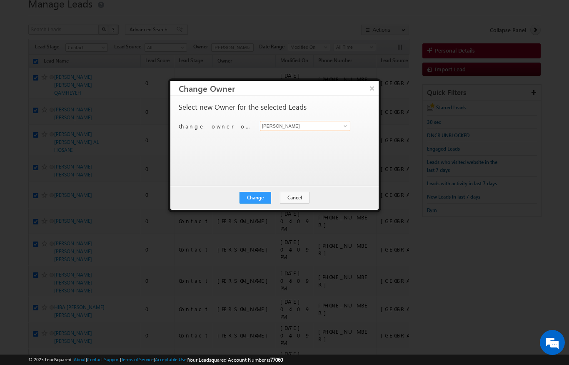
click at [333, 126] on input "[PERSON_NAME]" at bounding box center [305, 126] width 90 height 10
click at [343, 122] on link at bounding box center [344, 126] width 10 height 8
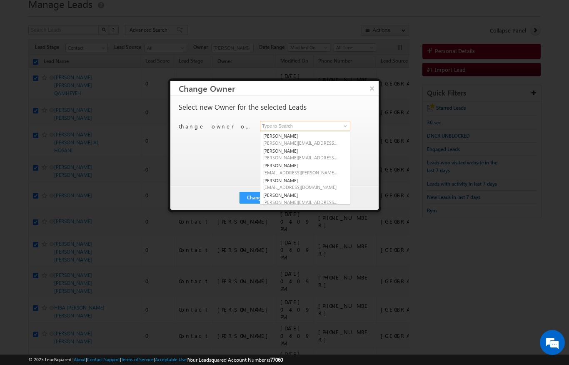
scroll to position [102, 0]
click at [312, 180] on link "[PERSON_NAME] [PERSON_NAME][EMAIL_ADDRESS][DOMAIN_NAME]" at bounding box center [305, 185] width 90 height 16
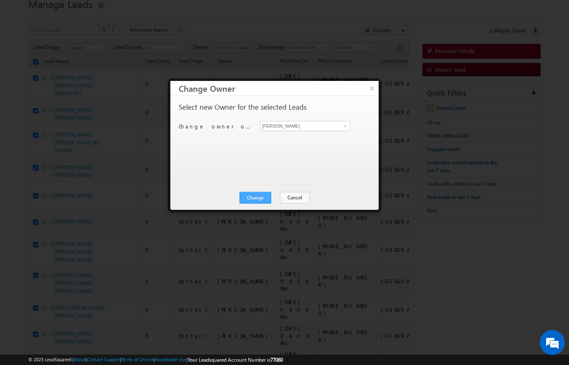
click at [263, 193] on button "Change" at bounding box center [256, 198] width 32 height 12
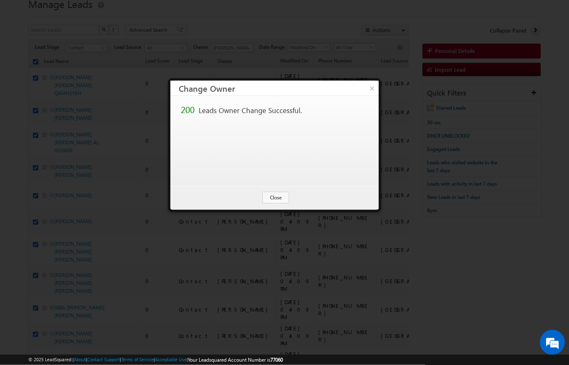
scroll to position [33, 0]
click at [282, 197] on button "Close" at bounding box center [276, 198] width 27 height 12
